Goal: Transaction & Acquisition: Register for event/course

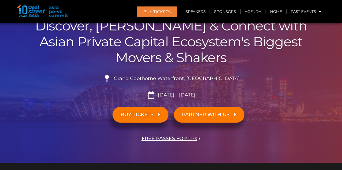
scroll to position [81, 0]
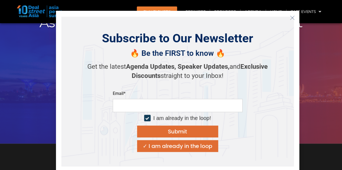
click at [293, 18] on icon "Close" at bounding box center [292, 17] width 5 height 5
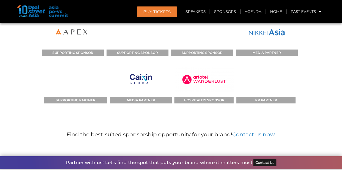
scroll to position [5831, 0]
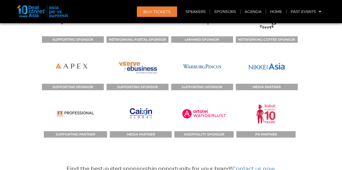
click at [225, 8] on link "Sponsors" at bounding box center [225, 11] width 30 height 12
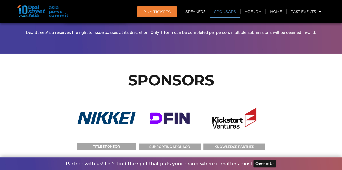
scroll to position [5524, 0]
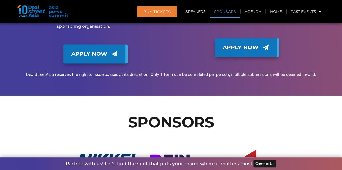
click at [224, 13] on link "Sponsors" at bounding box center [225, 11] width 30 height 12
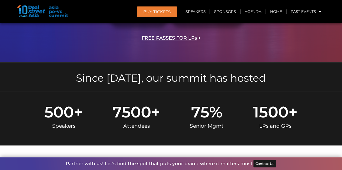
scroll to position [0, 0]
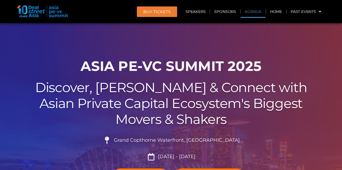
click at [251, 12] on link "Agenda" at bounding box center [252, 11] width 25 height 12
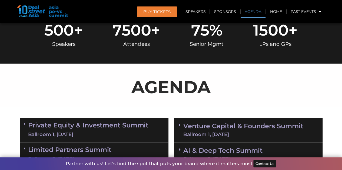
scroll to position [287, 0]
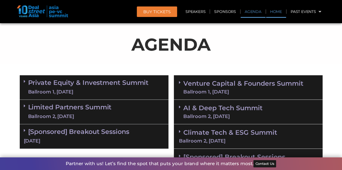
click at [281, 11] on link "Home" at bounding box center [276, 11] width 20 height 12
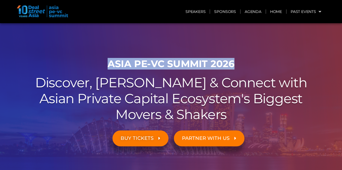
drag, startPoint x: 238, startPoint y: 63, endPoint x: 104, endPoint y: 59, distance: 134.6
click at [104, 59] on h1 "ASIA PE-VC Summit 2026" at bounding box center [171, 63] width 303 height 11
copy h1 "ASIA PE-VC Summit 2026"
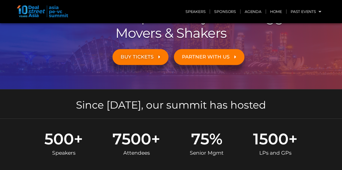
scroll to position [81, 0]
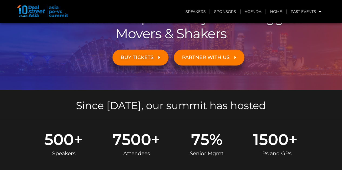
click at [139, 59] on span "BUY TICKETS" at bounding box center [136, 57] width 33 height 5
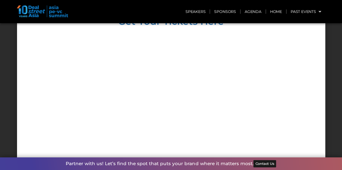
scroll to position [2653, 0]
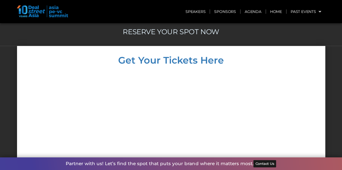
click at [58, 13] on img at bounding box center [42, 11] width 51 height 12
click at [56, 11] on img at bounding box center [42, 11] width 51 height 12
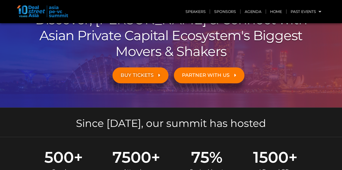
scroll to position [0, 0]
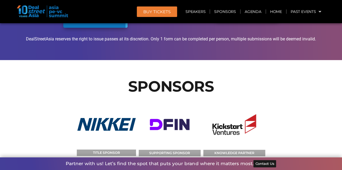
scroll to position [4108, 0]
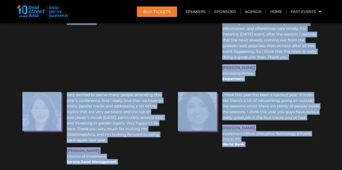
scroll to position [6719, 0]
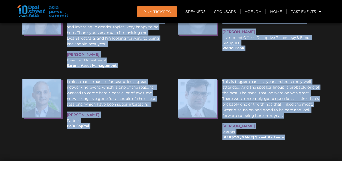
drag, startPoint x: 323, startPoint y: 159, endPoint x: 317, endPoint y: 159, distance: 5.5
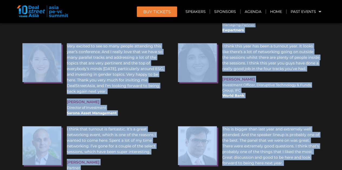
scroll to position [6584, 0]
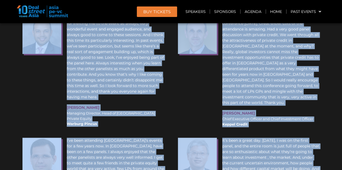
scroll to position [6422, 0]
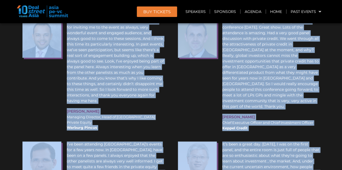
click at [227, 31] on div "All right. Well, it was great to participate to the conference today. Great sho…" at bounding box center [248, 74] width 147 height 117
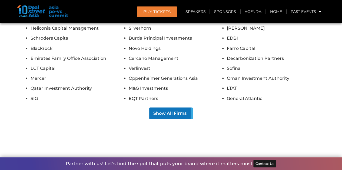
scroll to position [4945, 0]
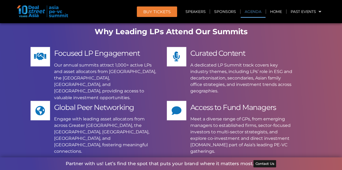
click at [259, 11] on link "Agenda" at bounding box center [252, 11] width 25 height 12
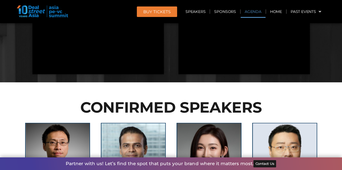
scroll to position [287, 0]
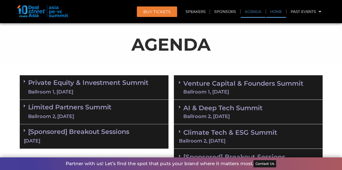
click at [272, 12] on link "Home" at bounding box center [276, 11] width 20 height 12
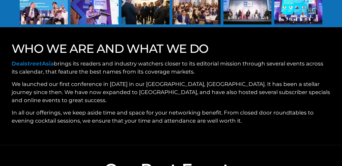
scroll to position [1756, 0]
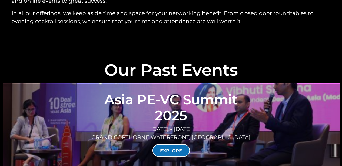
click at [173, 145] on link "EXPLORE" at bounding box center [171, 151] width 38 height 13
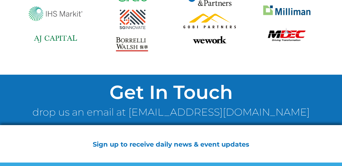
scroll to position [4146, 0]
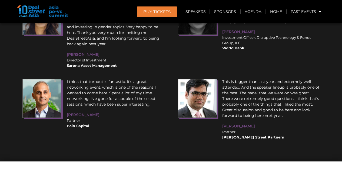
scroll to position [5239, 0]
